Goal: Communication & Community: Answer question/provide support

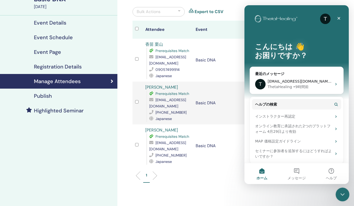
click at [343, 192] on icon "Intercom Messengerを閉じる" at bounding box center [342, 193] width 4 height 2
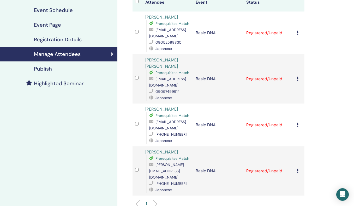
scroll to position [76, 0]
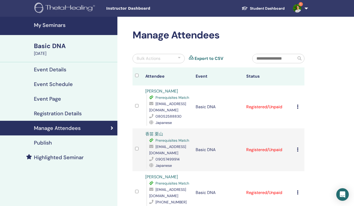
scroll to position [76, 0]
click at [343, 197] on icon "Open Intercom Messenger" at bounding box center [342, 194] width 7 height 7
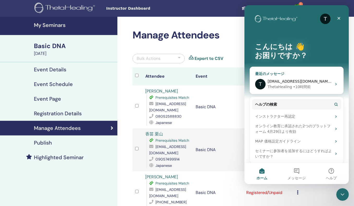
click at [310, 84] on div "ThetaHealing • 10時間前" at bounding box center [300, 86] width 64 height 5
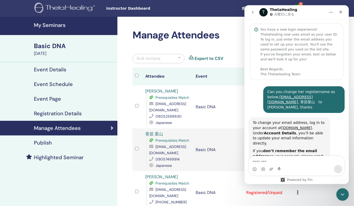
scroll to position [278, 0]
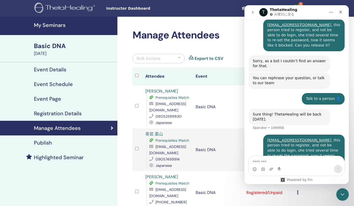
click at [328, 134] on div "[EMAIL_ADDRESS][DOMAIN_NAME] , this person tried to register, and not be able t…" at bounding box center [303, 150] width 81 height 32
click at [270, 162] on textarea "メッセージ..." at bounding box center [297, 160] width 96 height 9
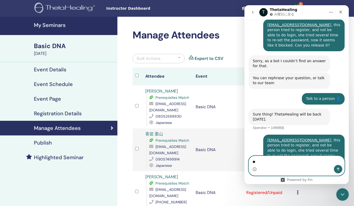
type textarea "*"
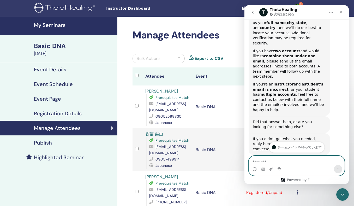
scroll to position [129, 0]
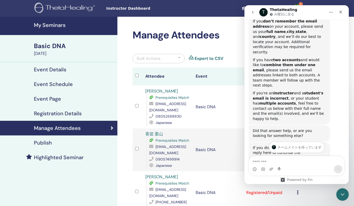
click at [254, 14] on icon "go back" at bounding box center [253, 12] width 4 height 4
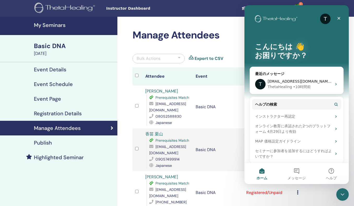
scroll to position [3, 0]
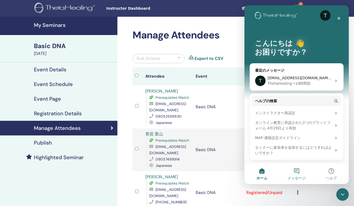
click at [290, 173] on button "メッセージ" at bounding box center [296, 173] width 35 height 21
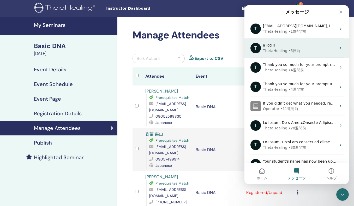
click at [297, 50] on div "• 5日前" at bounding box center [294, 50] width 12 height 5
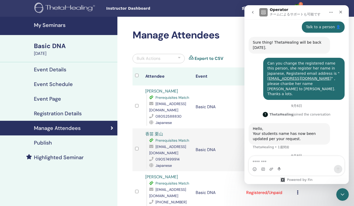
scroll to position [164, 0]
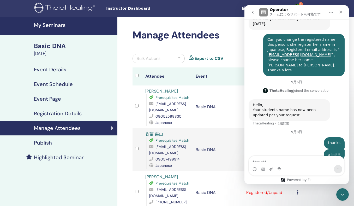
click at [251, 11] on icon "go back" at bounding box center [253, 12] width 4 height 4
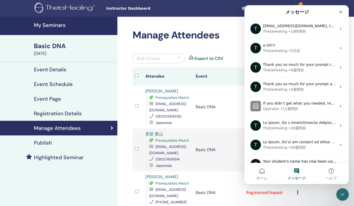
scroll to position [0, 0]
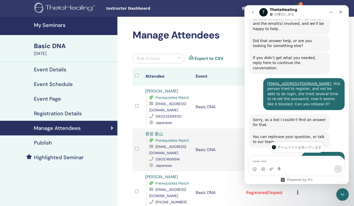
scroll to position [218, 0]
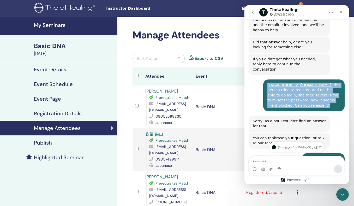
drag, startPoint x: 309, startPoint y: 77, endPoint x: 267, endPoint y: 52, distance: 47.9
click at [267, 79] on div "[EMAIL_ADDRESS][DOMAIN_NAME] , this person tried to register, and not be able t…" at bounding box center [303, 95] width 81 height 32
copy div "[EMAIL_ADDRESS][DOMAIN_NAME] , this person tried to register, and not be able t…"
click at [252, 13] on icon "go back" at bounding box center [253, 12] width 4 height 4
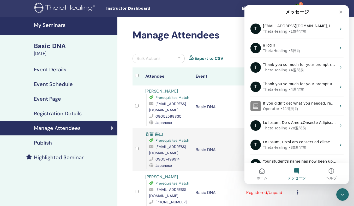
scroll to position [0, 0]
click at [298, 168] on button "メッセージ" at bounding box center [296, 173] width 35 height 21
click at [297, 169] on button "メッセージ" at bounding box center [296, 173] width 35 height 21
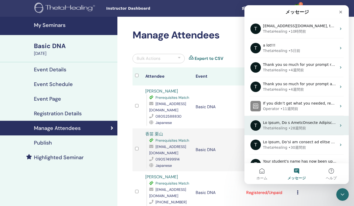
scroll to position [50, 0]
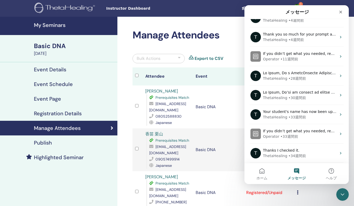
click at [301, 171] on button "メッセージ" at bounding box center [296, 173] width 35 height 21
click at [263, 176] on span "ホーム" at bounding box center [262, 178] width 11 height 4
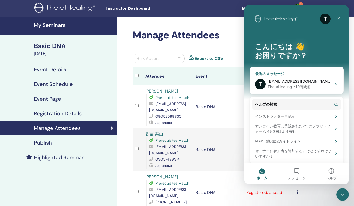
scroll to position [3, 0]
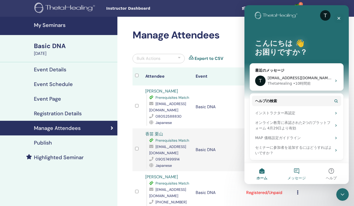
click at [297, 170] on button "メッセージ" at bounding box center [296, 173] width 35 height 21
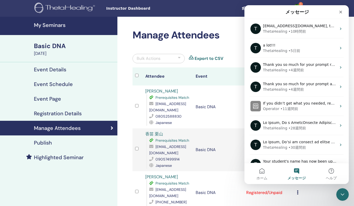
click at [297, 170] on button "メッセージ" at bounding box center [296, 173] width 35 height 21
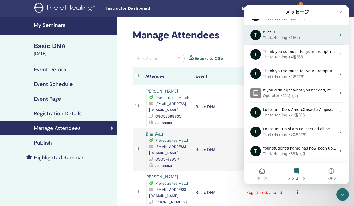
scroll to position [0, 0]
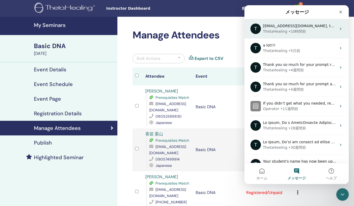
click at [300, 31] on div "• 10時間前" at bounding box center [297, 31] width 18 height 5
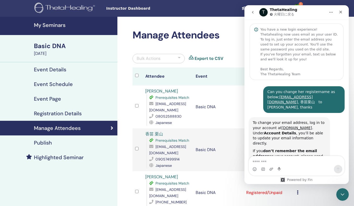
scroll to position [278, 0]
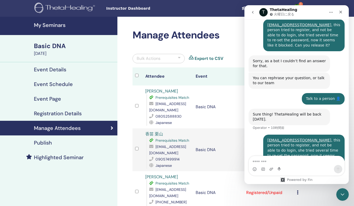
click at [273, 160] on textarea "メッセージ..." at bounding box center [297, 160] width 96 height 9
type textarea "**********"
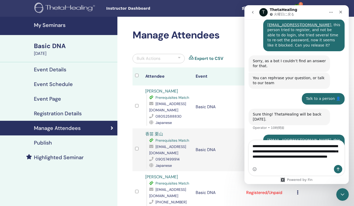
scroll to position [294, 0]
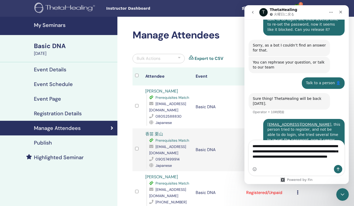
drag, startPoint x: 312, startPoint y: 162, endPoint x: 252, endPoint y: 141, distance: 64.1
click at [252, 141] on textarea "**********" at bounding box center [297, 152] width 96 height 25
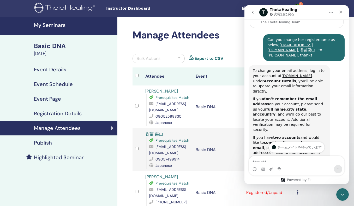
scroll to position [0, 0]
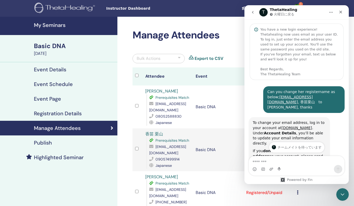
drag, startPoint x: 324, startPoint y: 103, endPoint x: 265, endPoint y: 95, distance: 59.3
click at [265, 95] on div "Can you change her registername as below; [EMAIL_ADDRESS][DOMAIN_NAME] , [PERSO…" at bounding box center [303, 99] width 81 height 27
copy div "Can you change her registername as below; [EMAIL_ADDRESS][DOMAIN_NAME] , 香苗栗山　t…"
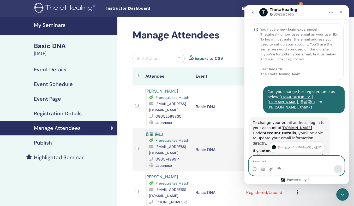
click at [266, 161] on textarea "メッセージ..." at bounding box center [297, 160] width 96 height 9
paste textarea "**********"
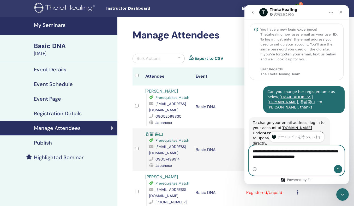
type textarea "**********"
click at [335, 169] on button "メッセージを送信…" at bounding box center [338, 169] width 8 height 8
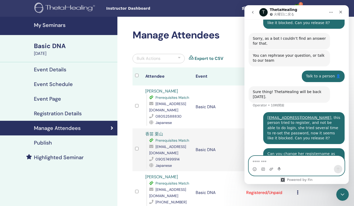
scroll to position [304, 0]
